Goal: Find contact information: Find contact information

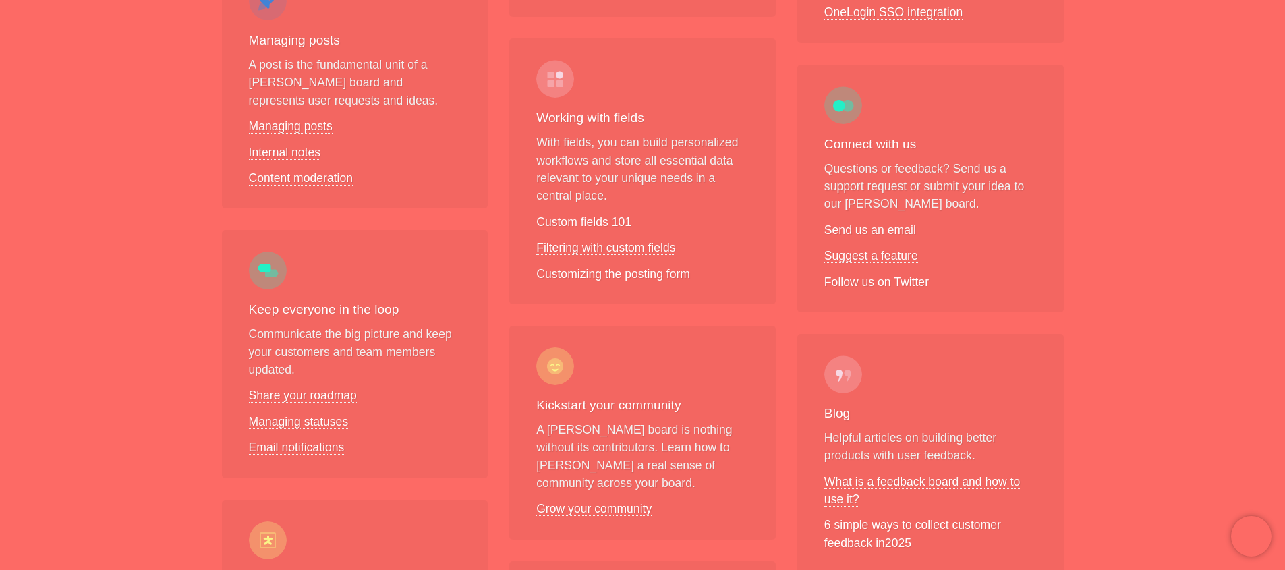
scroll to position [553, 0]
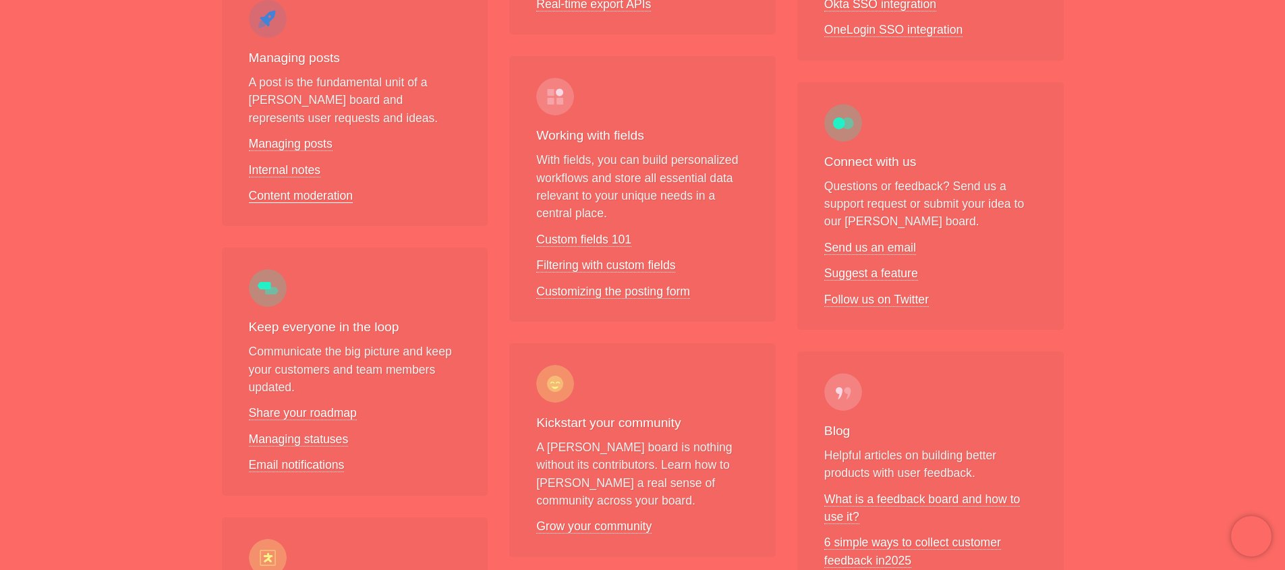
click at [296, 189] on link "Content moderation" at bounding box center [301, 196] width 105 height 14
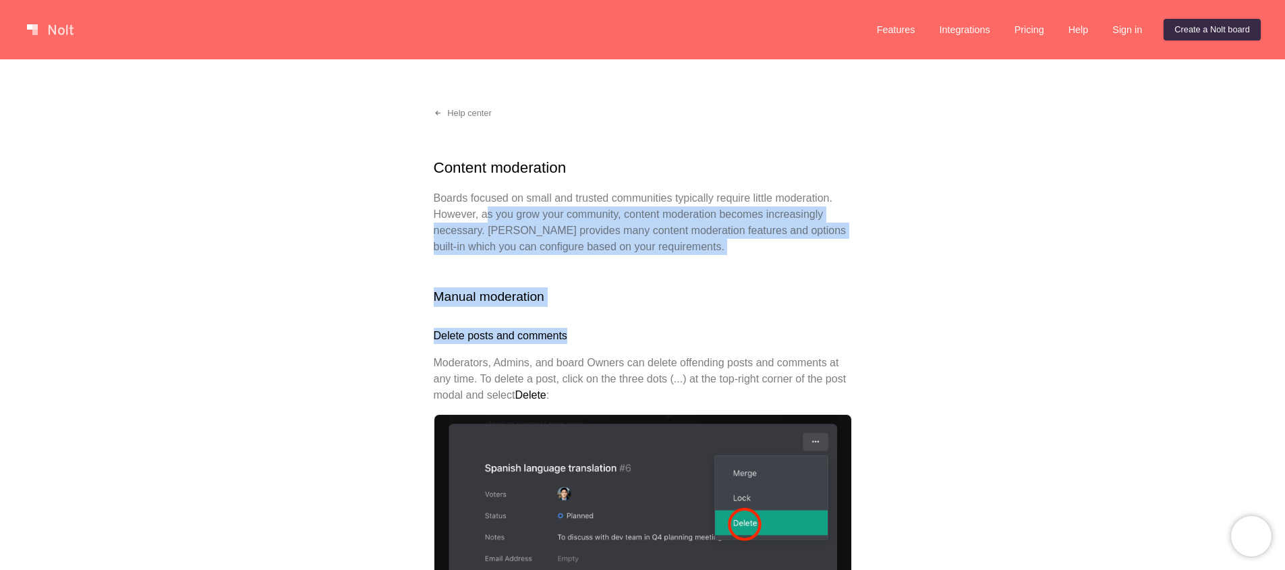
drag, startPoint x: 496, startPoint y: 217, endPoint x: 739, endPoint y: 333, distance: 269.5
click at [739, 333] on h3 "Delete posts and comments" at bounding box center [643, 336] width 418 height 16
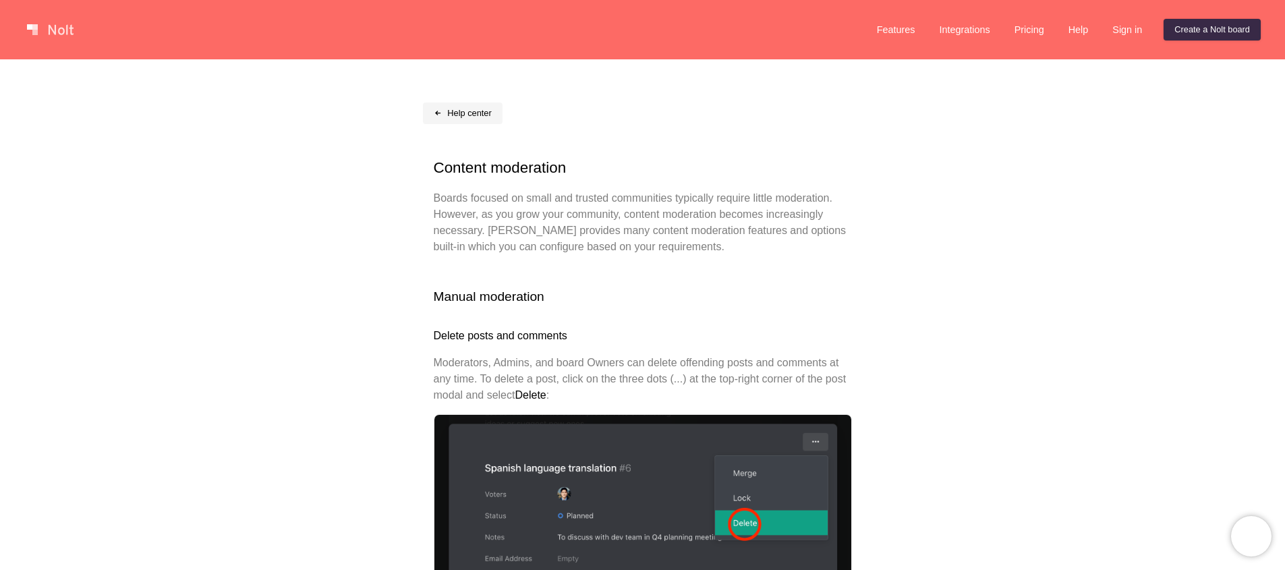
click at [437, 115] on span at bounding box center [438, 113] width 9 height 9
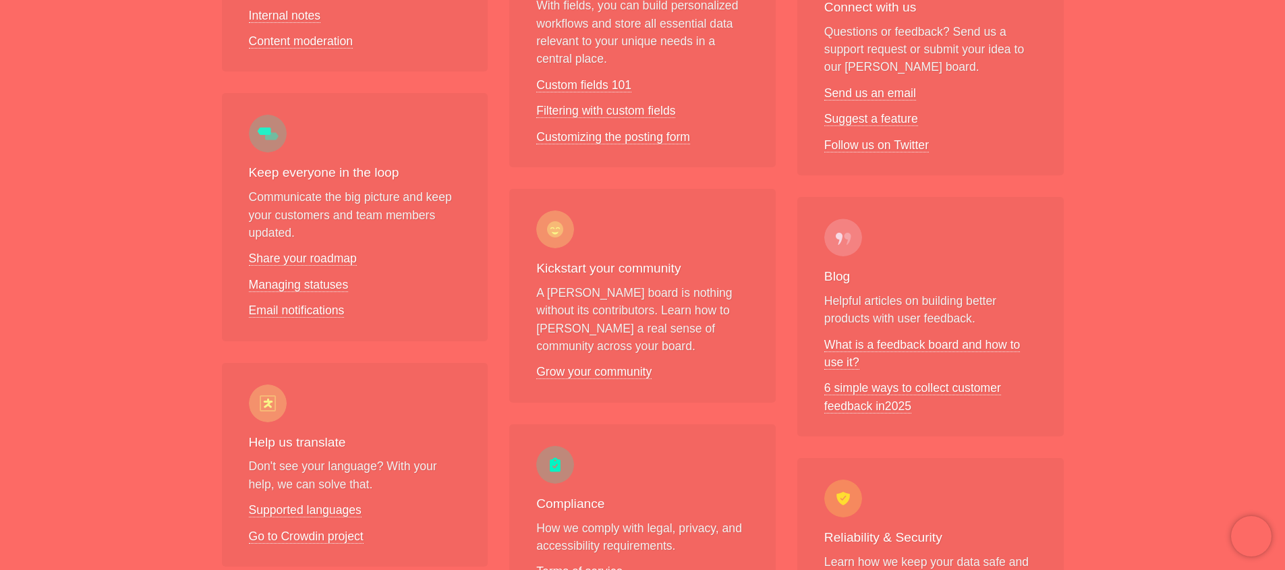
scroll to position [533, 0]
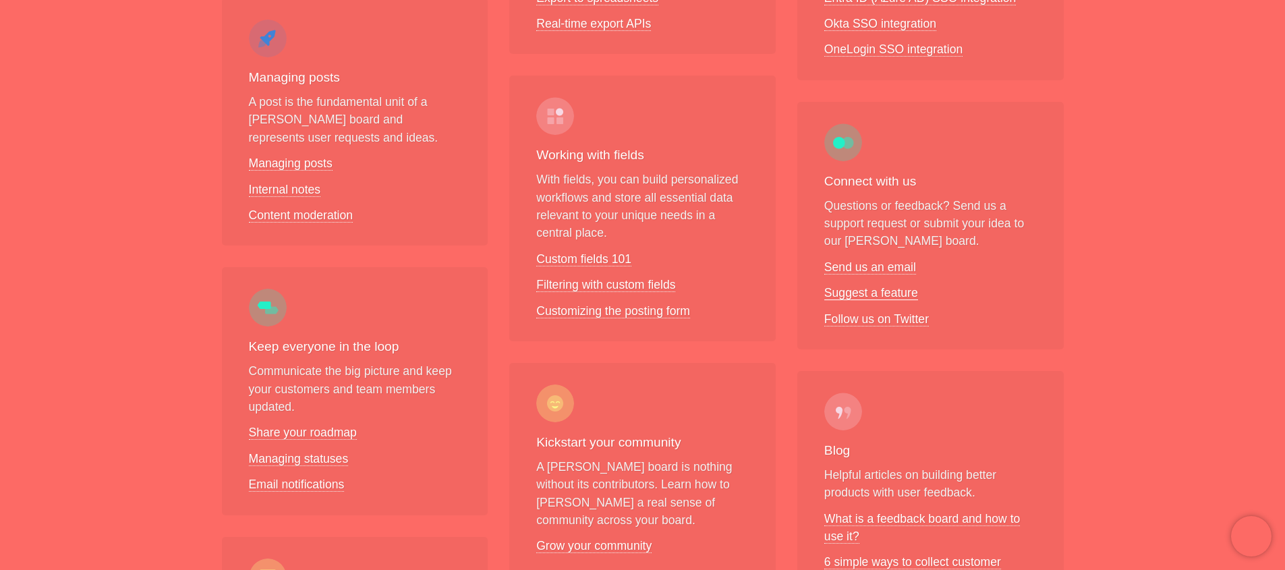
click at [860, 286] on link "Suggest a feature" at bounding box center [872, 293] width 94 height 14
click at [873, 260] on link "Send us an email" at bounding box center [871, 267] width 92 height 14
click at [877, 260] on link "Send us an email" at bounding box center [871, 267] width 92 height 14
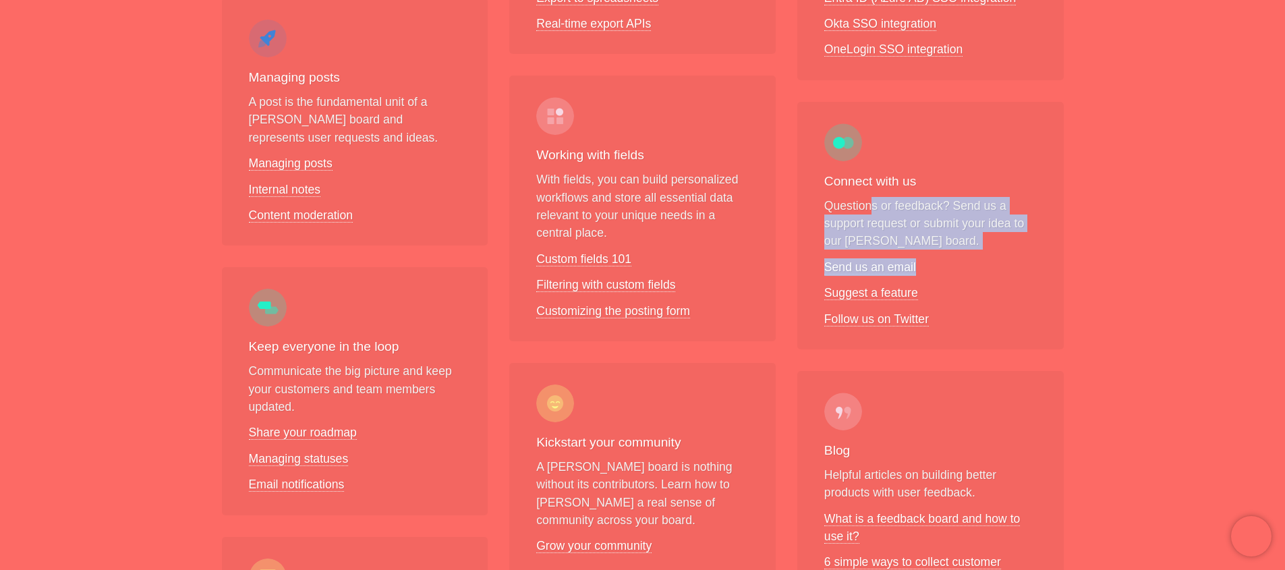
drag, startPoint x: 870, startPoint y: 192, endPoint x: 1016, endPoint y: 244, distance: 155.6
click at [1016, 244] on div "Connect with us Questions or feedback? Send us a support request or submit your…" at bounding box center [931, 226] width 267 height 248
click at [1016, 258] on li "Send us an email" at bounding box center [931, 267] width 213 height 18
